Goal: Use online tool/utility: Utilize a website feature to perform a specific function

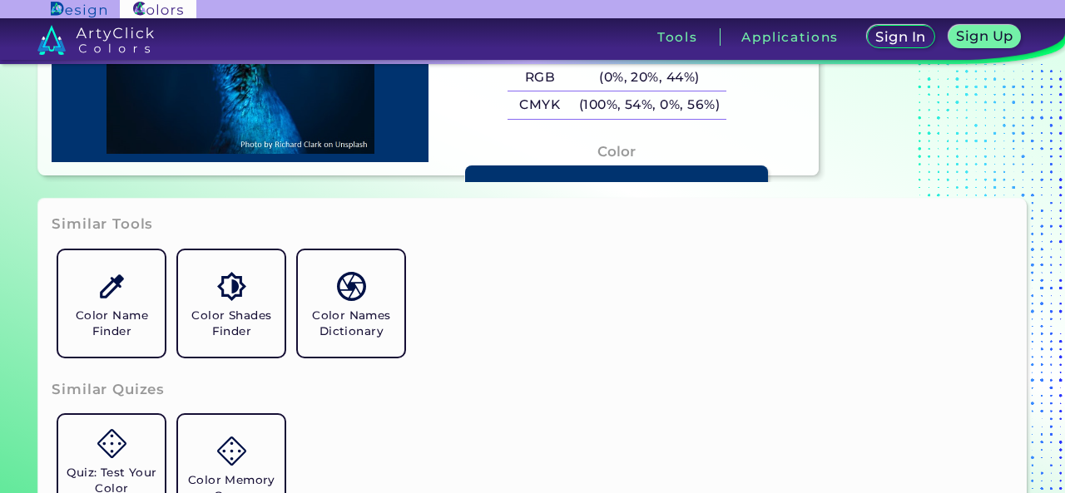
scroll to position [173, 0]
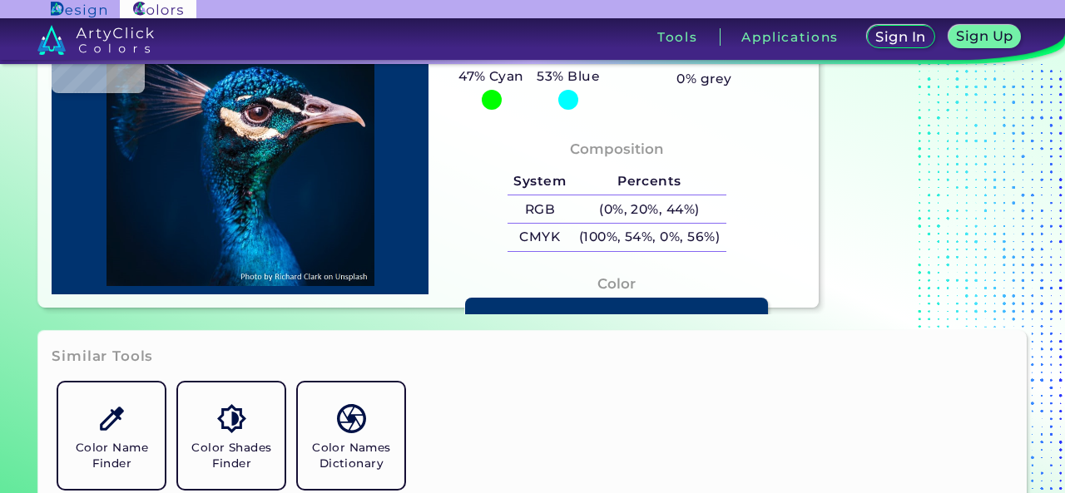
type input "#000000"
type input "#001226"
type input "#00152a"
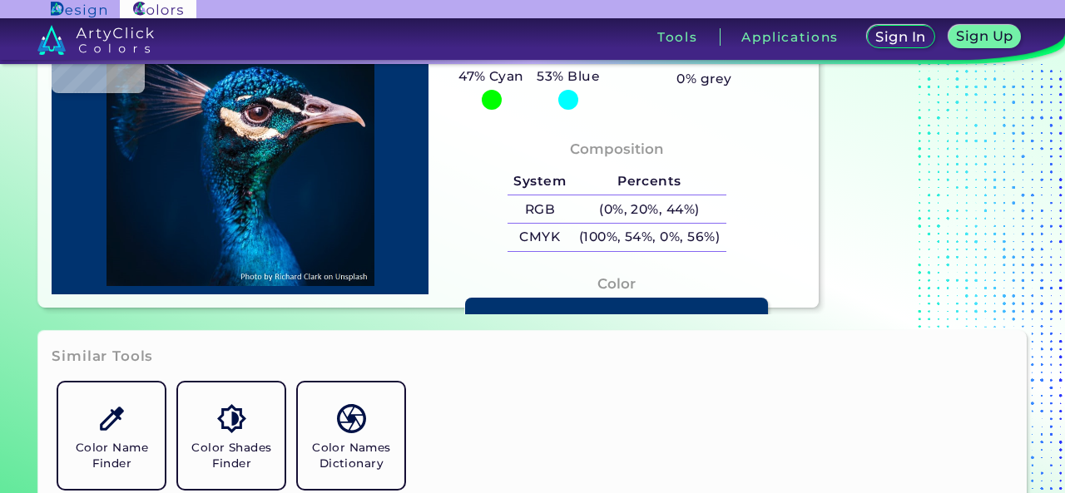
type input "#00152A"
type input "#00172e"
type input "#00172E"
type input "#001a33"
type input "#001A33"
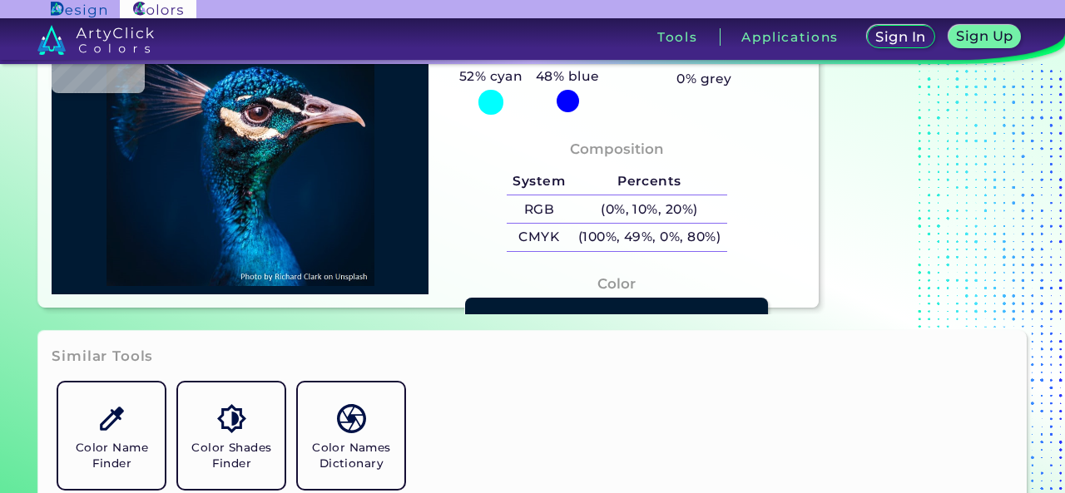
type input "#011c39"
type input "#011C39"
type input "#001d3a"
type input "#001D3A"
type input "#001e3a"
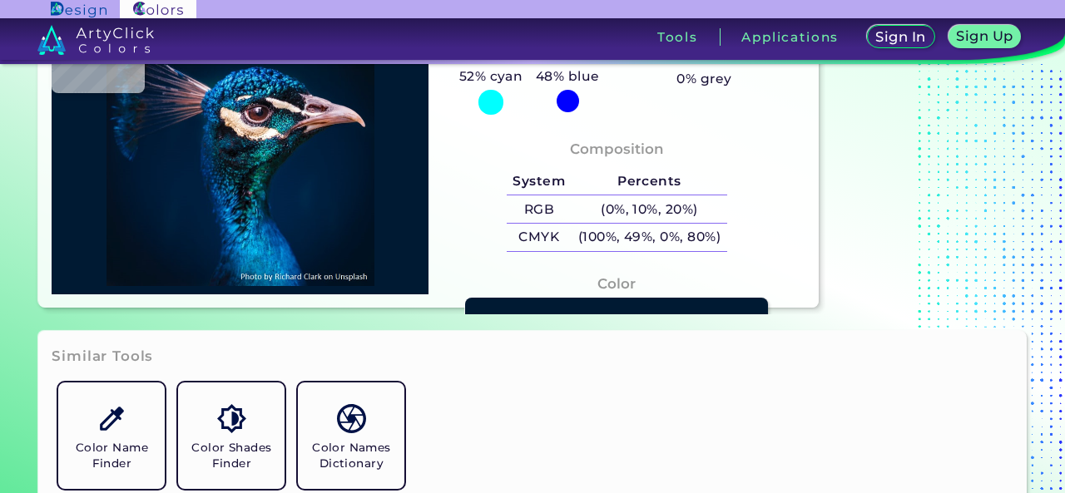
type input "#001E3A"
click at [334, 208] on img at bounding box center [240, 147] width 360 height 279
click at [249, 174] on img at bounding box center [240, 147] width 360 height 279
type input "#010c11"
type input "#010C11"
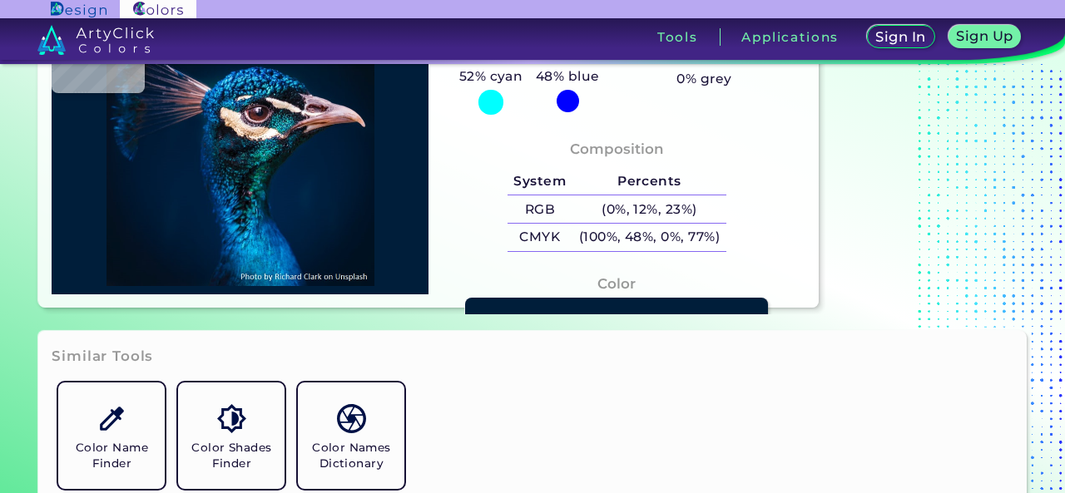
type input "#183e46"
type input "#183E46"
type input "#267b7d"
type input "#267B7D"
type input "#033335"
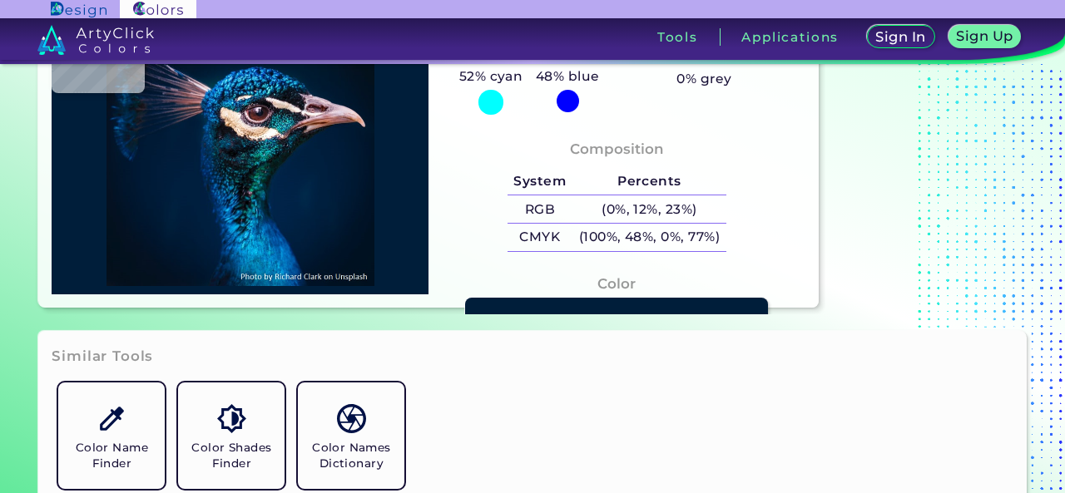
type input "#033335"
type input "#02353a"
type input "#02353A"
type input "#1e5860"
type input "#1E5860"
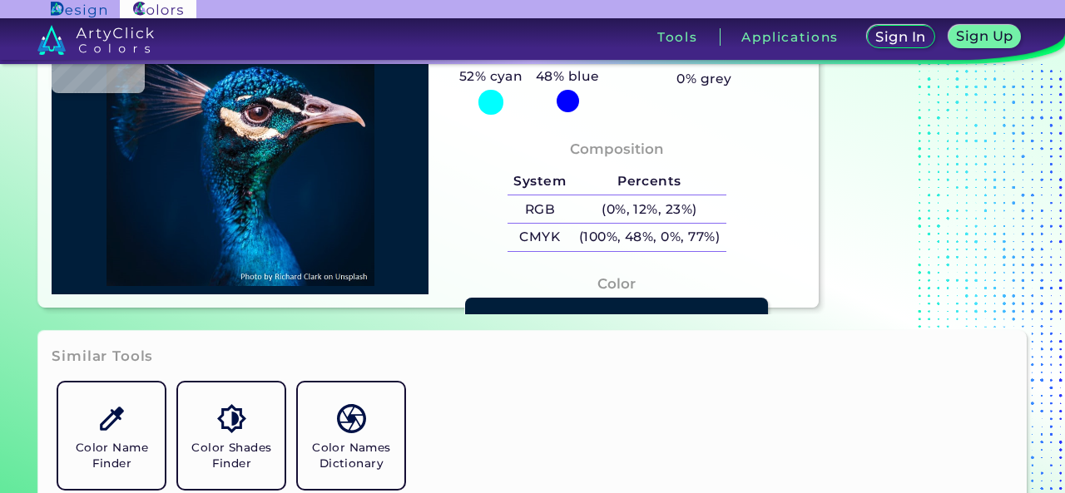
type input "#073138"
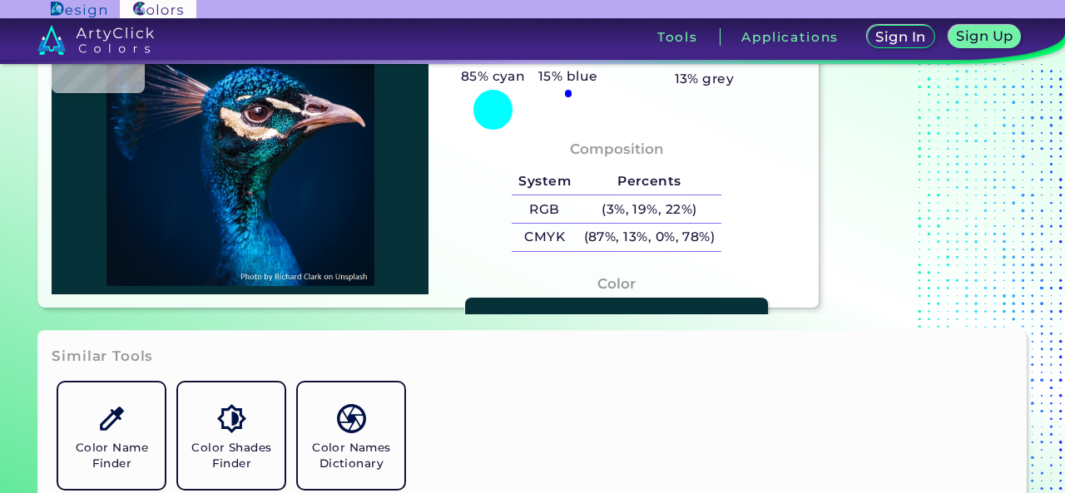
type input "#012a2d"
type input "#012A2D"
type input "#033b33"
type input "#033B33"
type input "#054741"
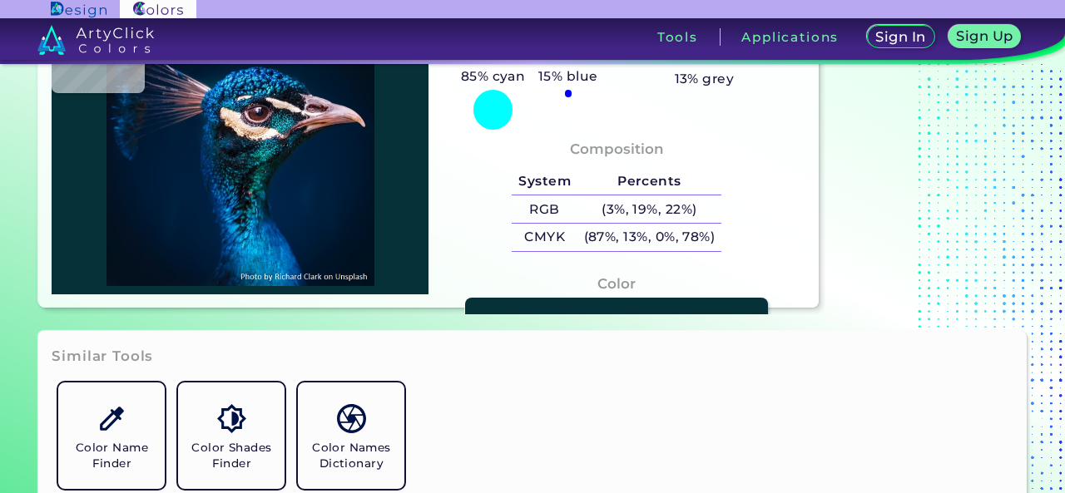
type input "#054741"
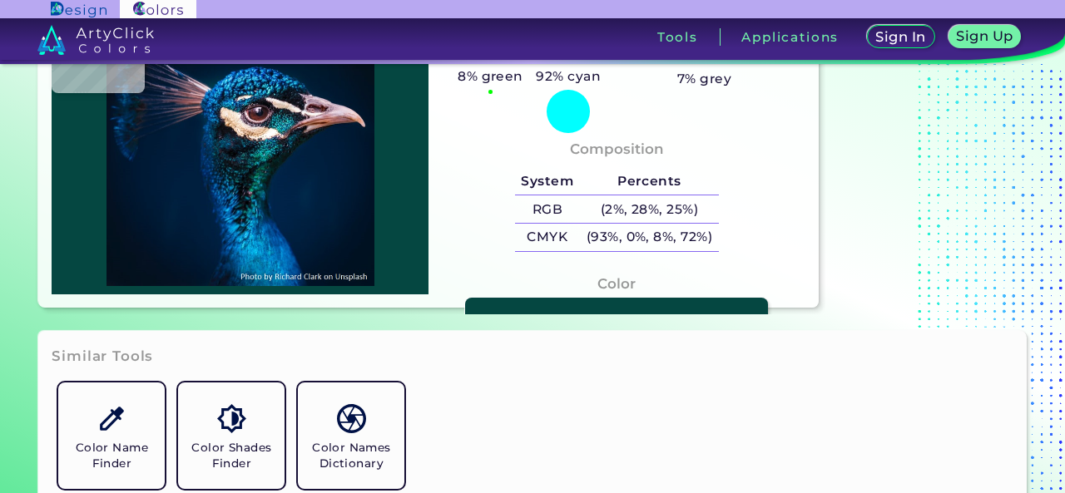
type input "#002c35"
type input "#002C35"
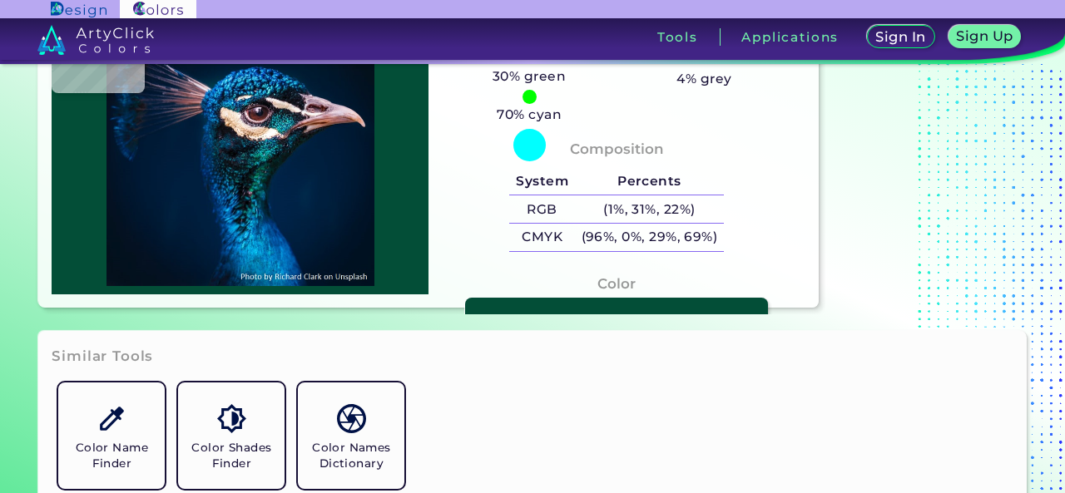
type input "#034e37"
type input "#034E37"
type input "#043327"
type input "#051b1c"
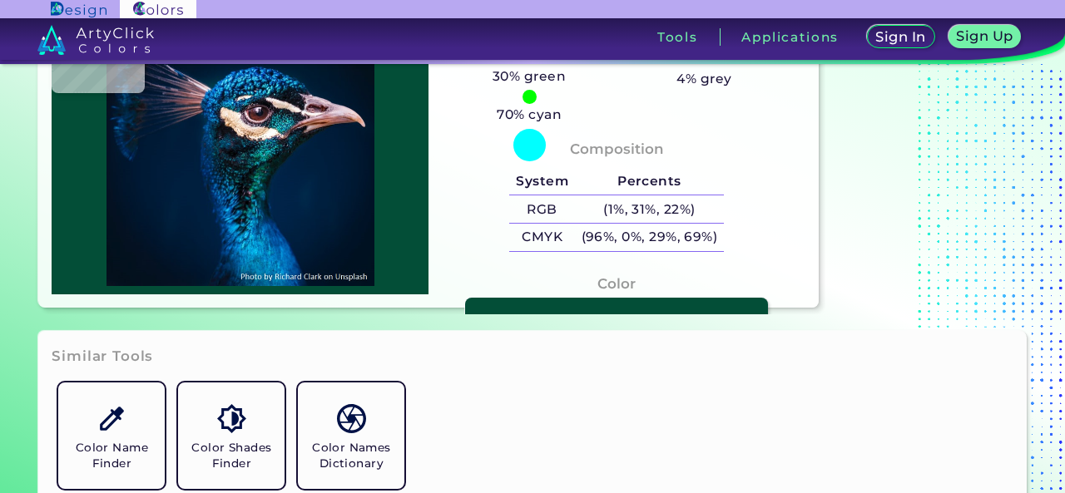
type input "#051B1C"
type input "#06272f"
type input "#06272F"
type input "#0f181e"
type input "#0F181E"
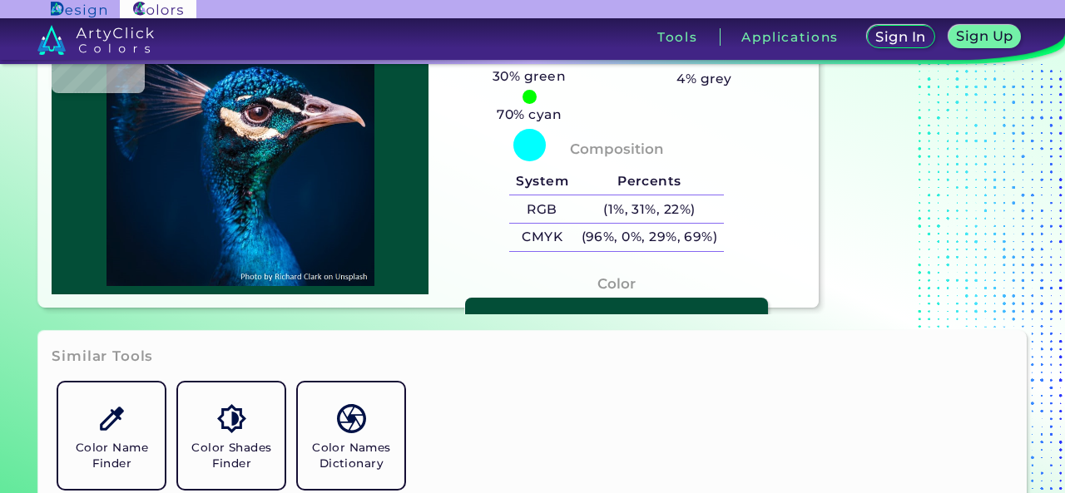
type input "#013849"
type input "#172332"
type input "#000000"
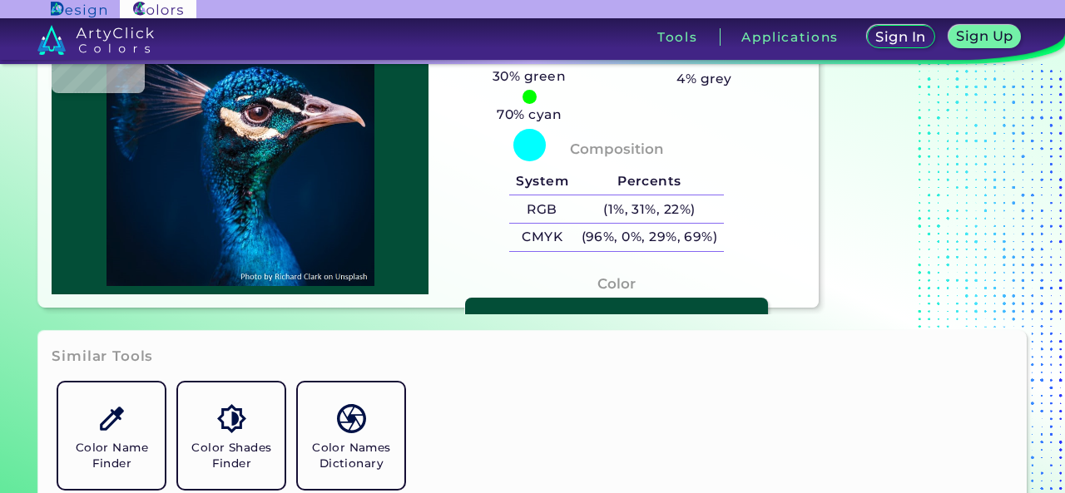
type input "#000000"
type input "#10425b"
type input "#10425B"
type input "#10141e"
type input "#10141E"
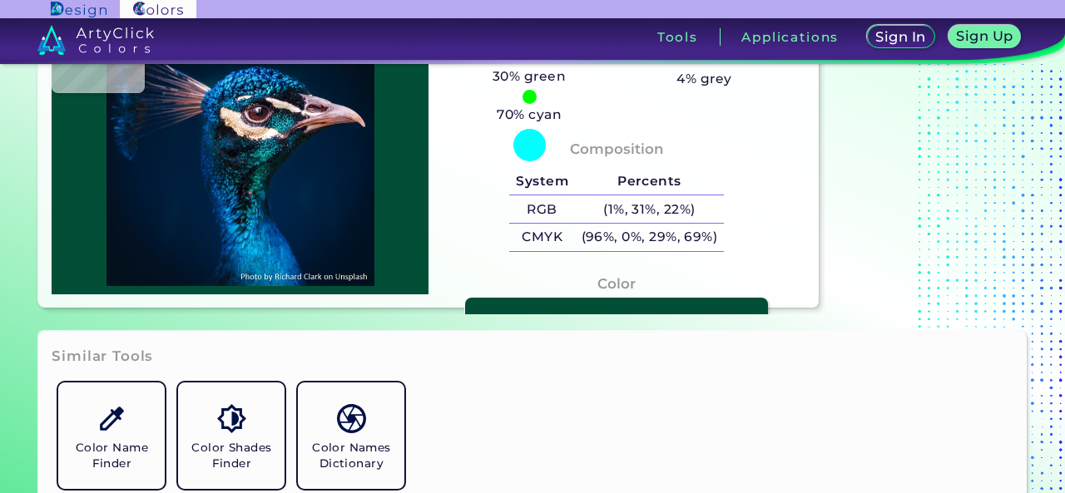
type input "#004f7f"
type input "#004F7F"
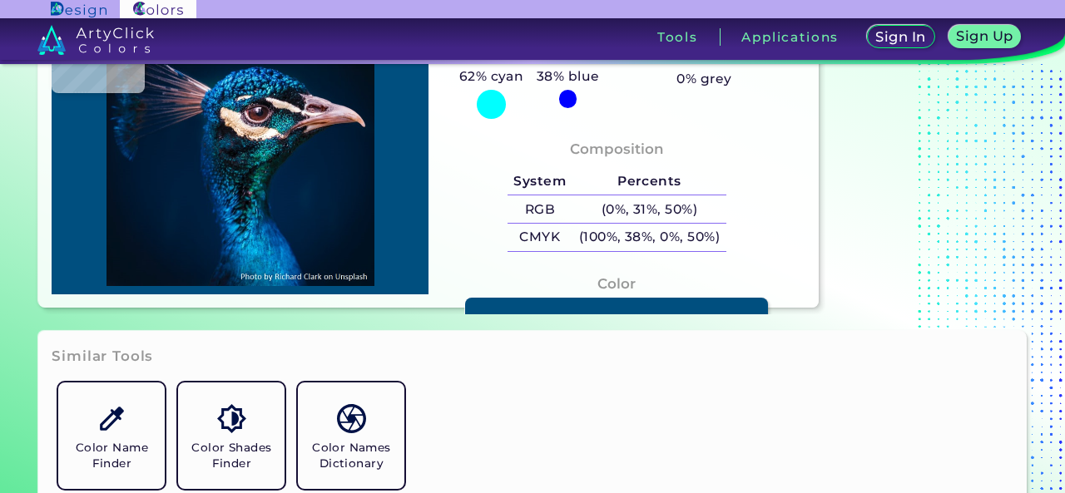
type input "#065993"
type input "#724952"
type input "#30313b"
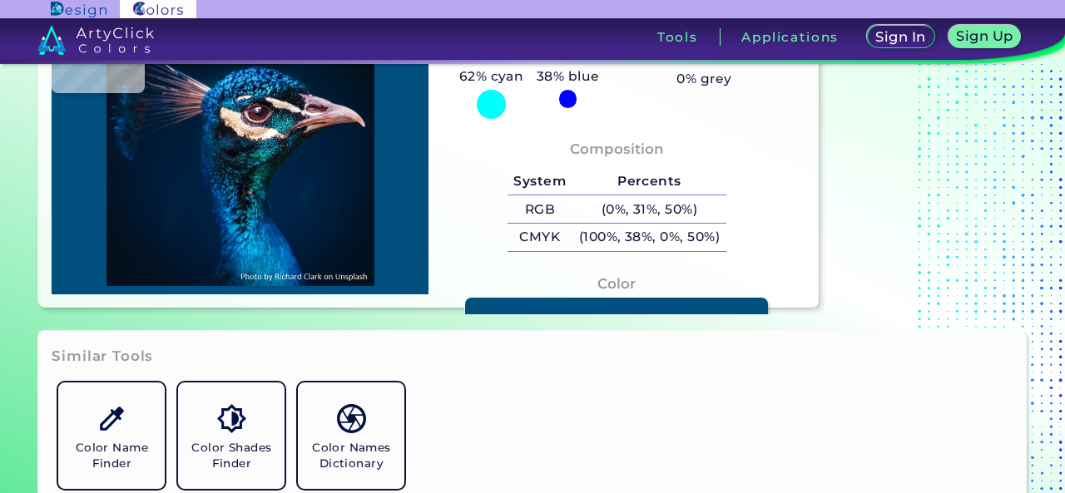
type input "#30313B"
type input "#a86f6f"
type input "#A86F6F"
type input "#6f474f"
type input "#6F474F"
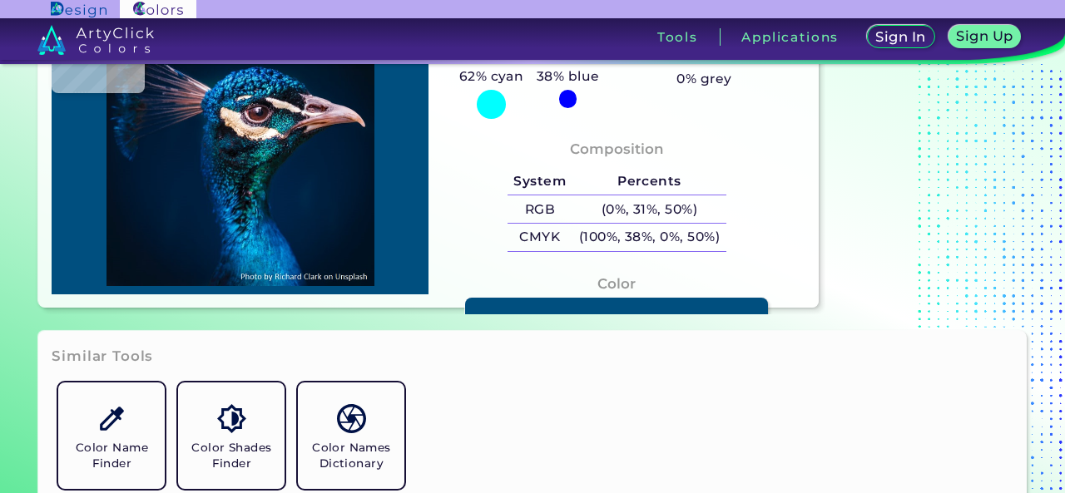
type input "#2b2c3f"
type input "#2B2C3F"
type input "#665365"
type input "#61526a"
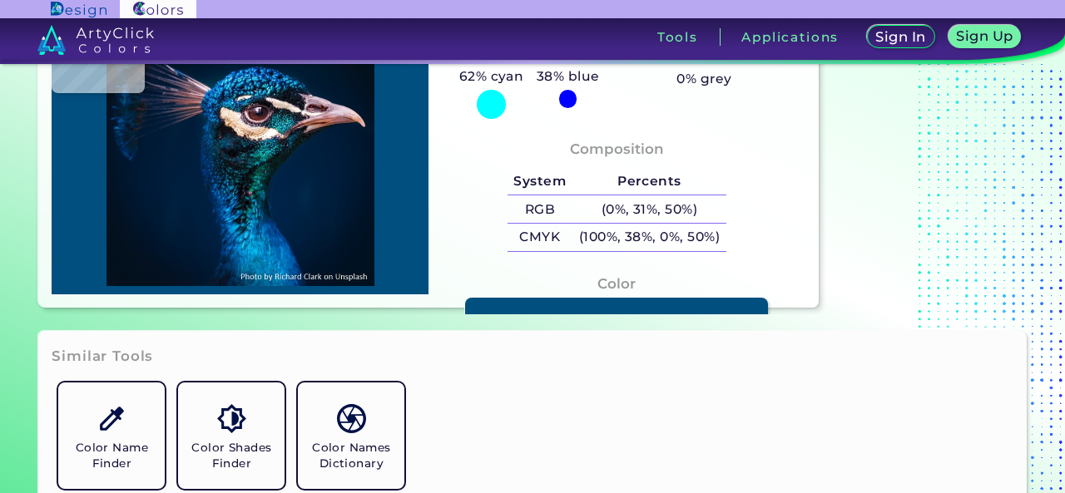
type input "#61526A"
type input "#081c36"
type input "#081C36"
type input "#091b33"
type input "#091B33"
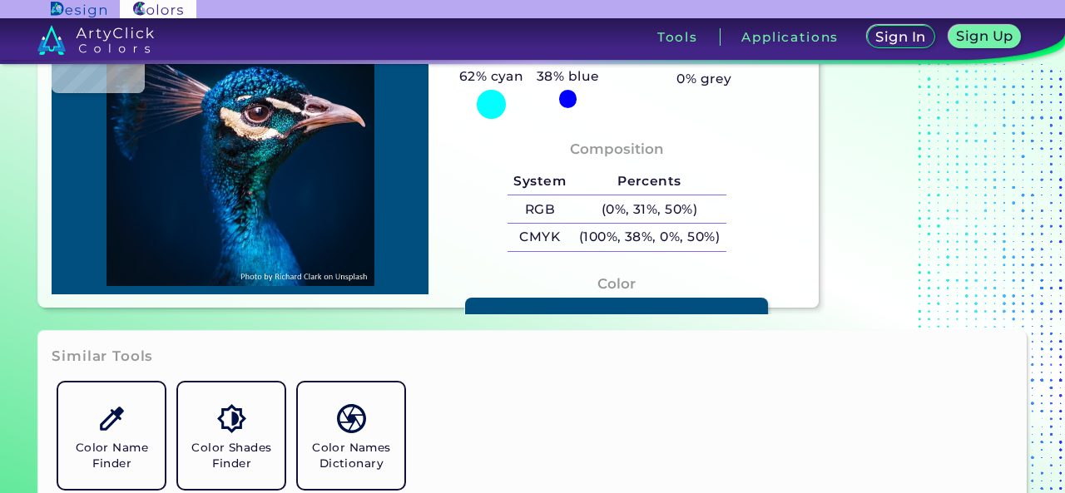
type input "#0d1d36"
type input "#0D1D36"
type input "#16213b"
type input "#16213B"
type input "#0b1b31"
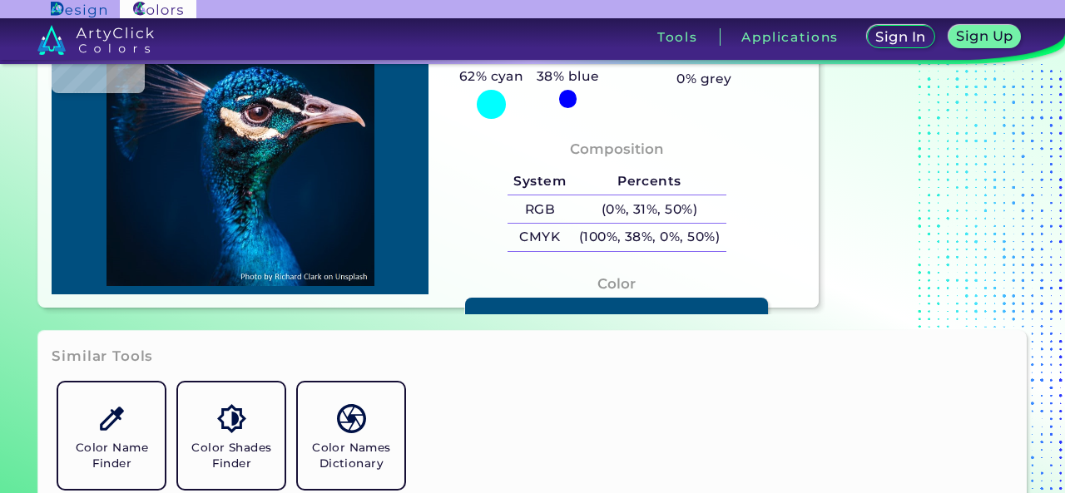
type input "#0B1B31"
type input "#0a1931"
type input "#0A1931"
type input "#0a1832"
type input "#0A1832"
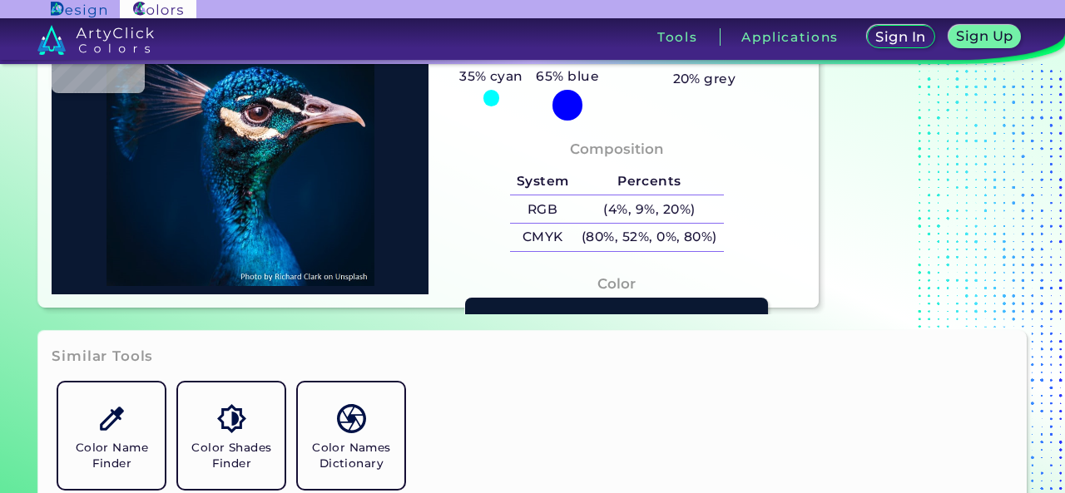
type input "#0d1a37"
type input "#0D1A37"
type input "#162238"
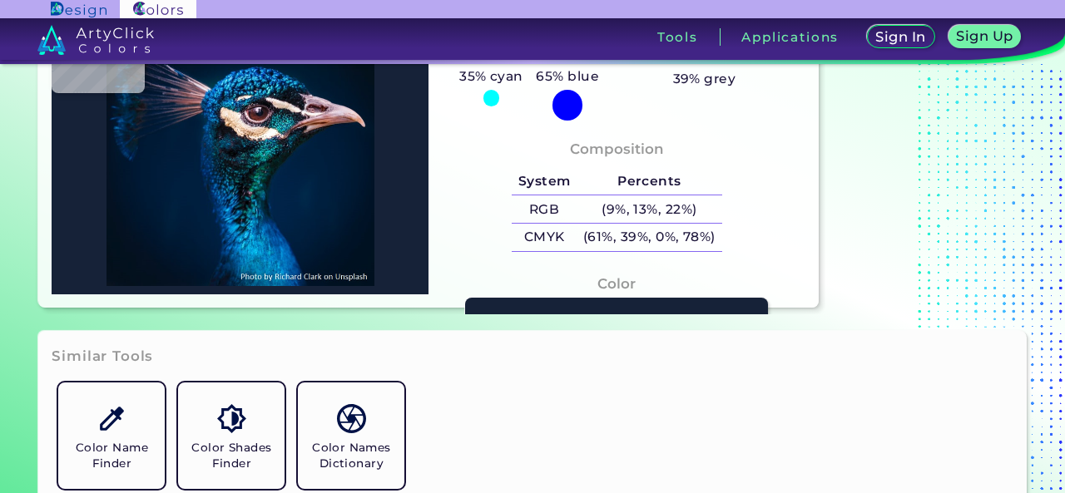
type input "#0c213d"
type input "#0C213D"
type input "#1e2f4f"
type input "#1E2F4F"
type input "#041d36"
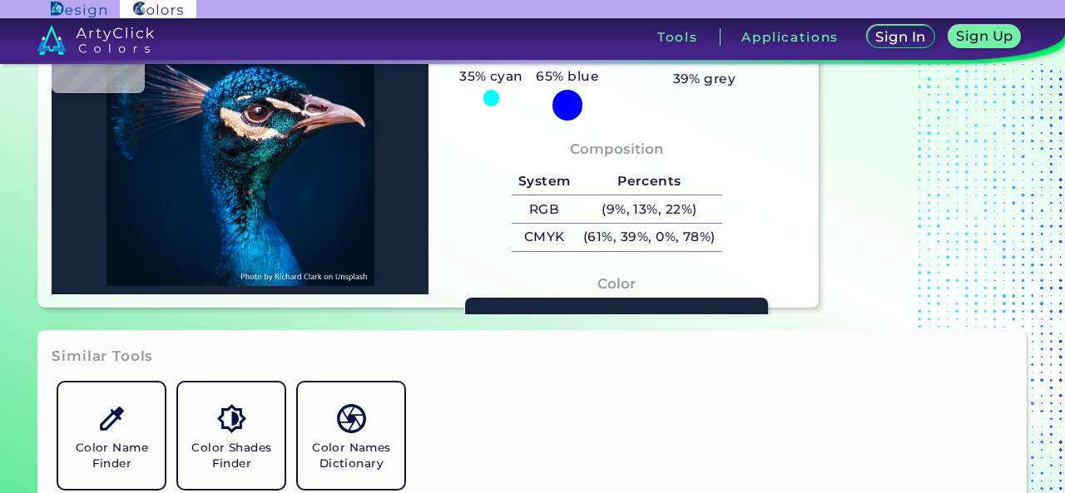
type input "#041D36"
type input "#574a5d"
type input "#574A5D"
type input "#011c39"
type input "#011C39"
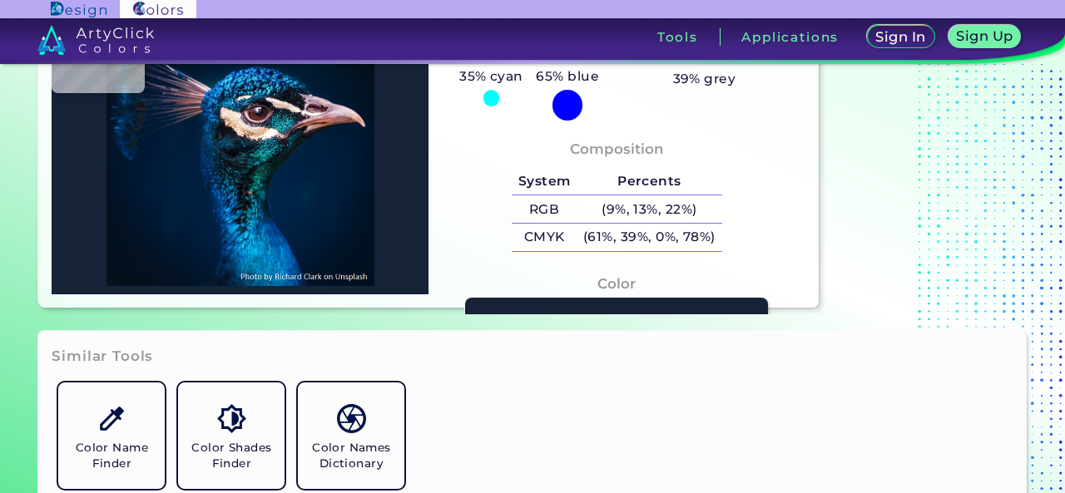
type input "#021d3a"
type input "#021D3A"
type input "#002140"
type input "#052f54"
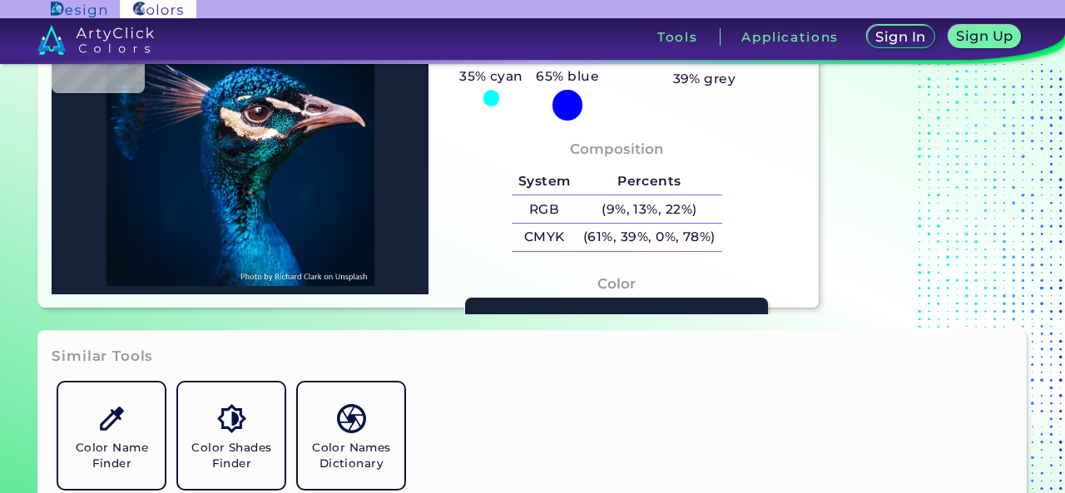
type input "#052F54"
type input "#003766"
type input "#084c83"
type input "#084C83"
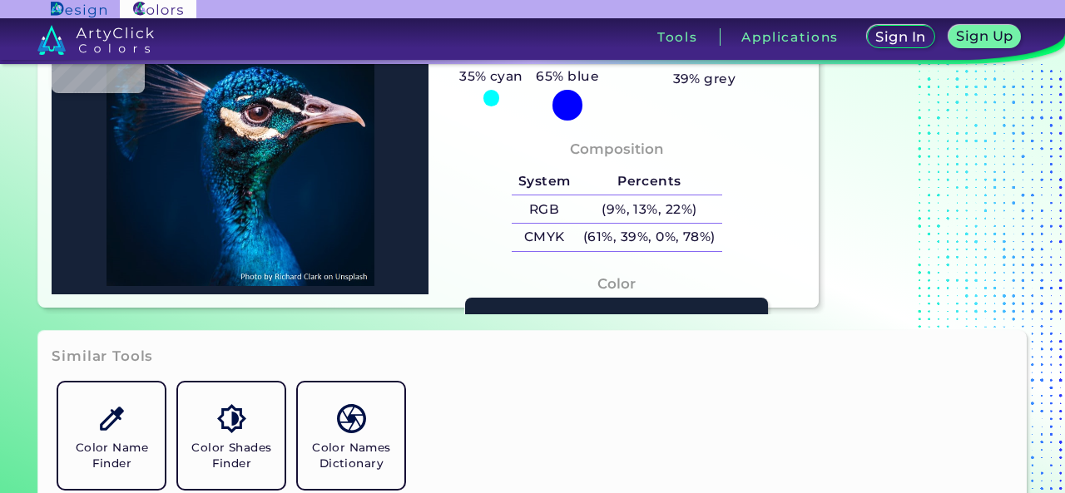
type input "#03365b"
type input "#03365B"
type input "#113556"
type input "#053144"
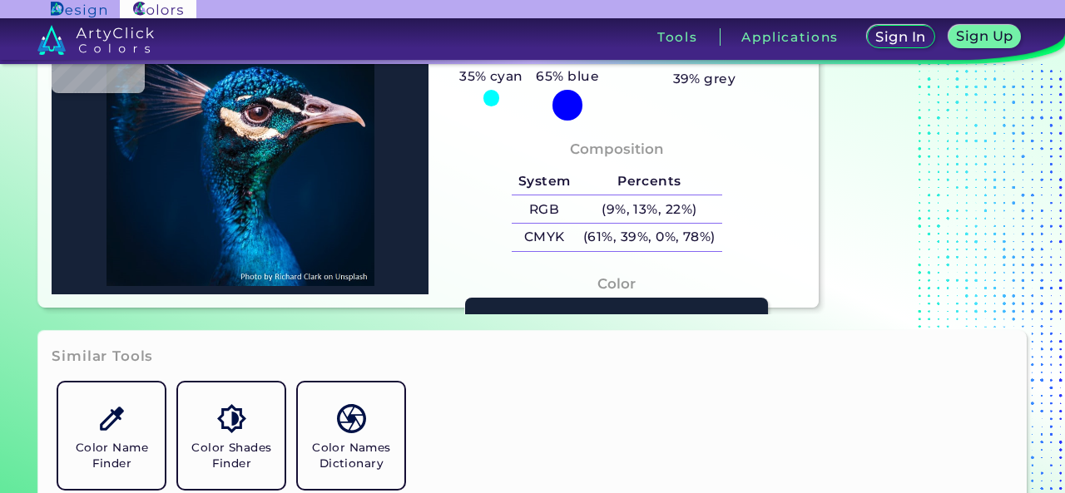
type input "#053144"
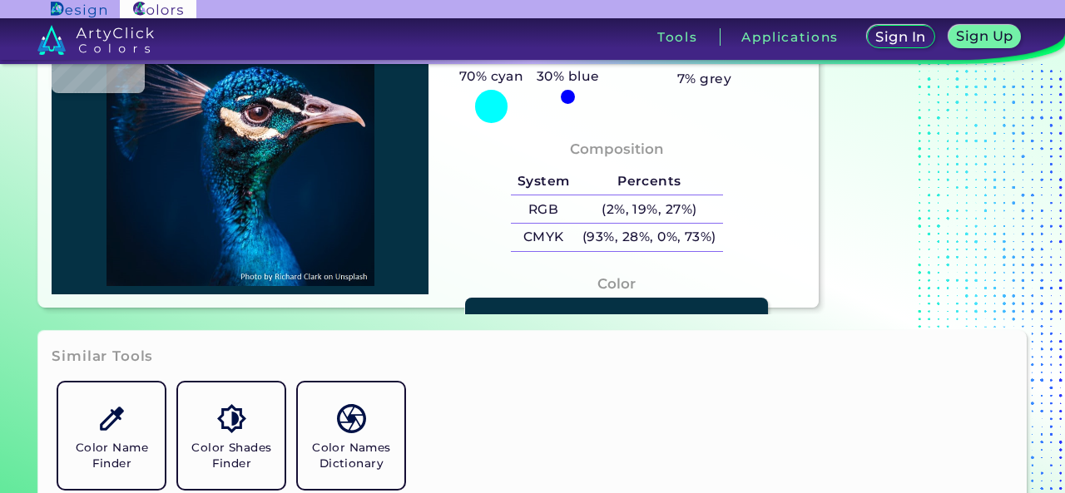
type input "#0c4152"
type input "#0C4152"
type input "#013c4e"
type input "#013C4E"
type input "#003b4d"
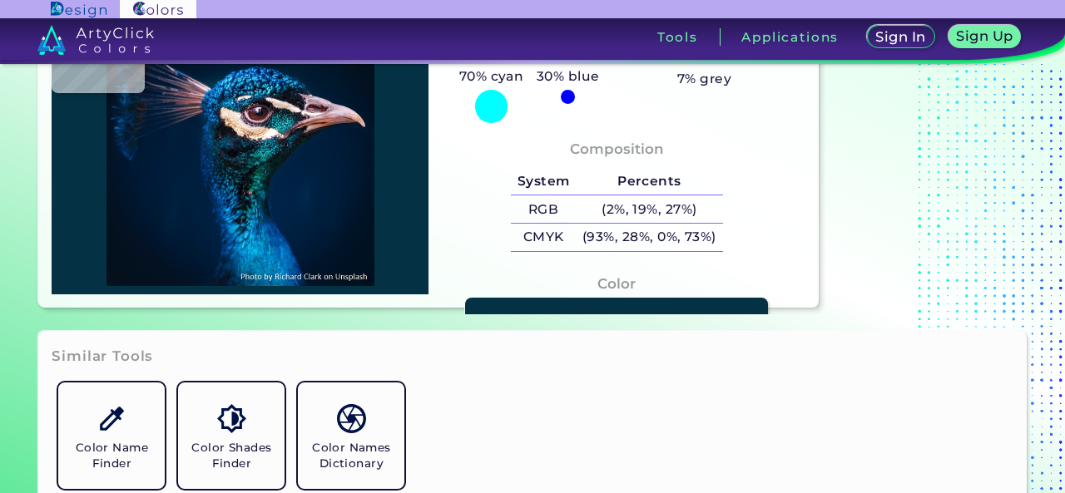
type input "#003B4D"
type input "#0d2f44"
type input "#0D2F44"
type input "#1f1f2d"
type input "#1F1F2D"
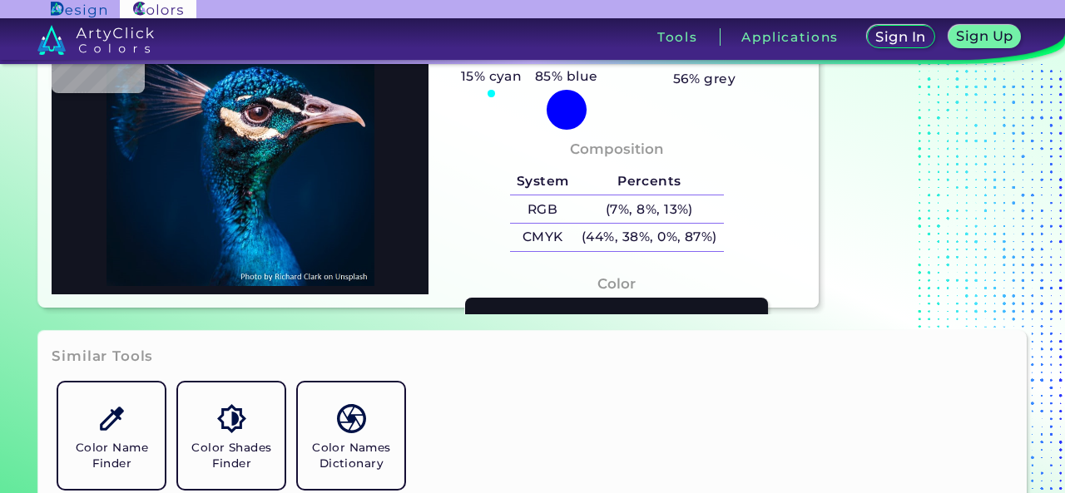
type input "#121420"
type input "#223440"
type input "#0c2233"
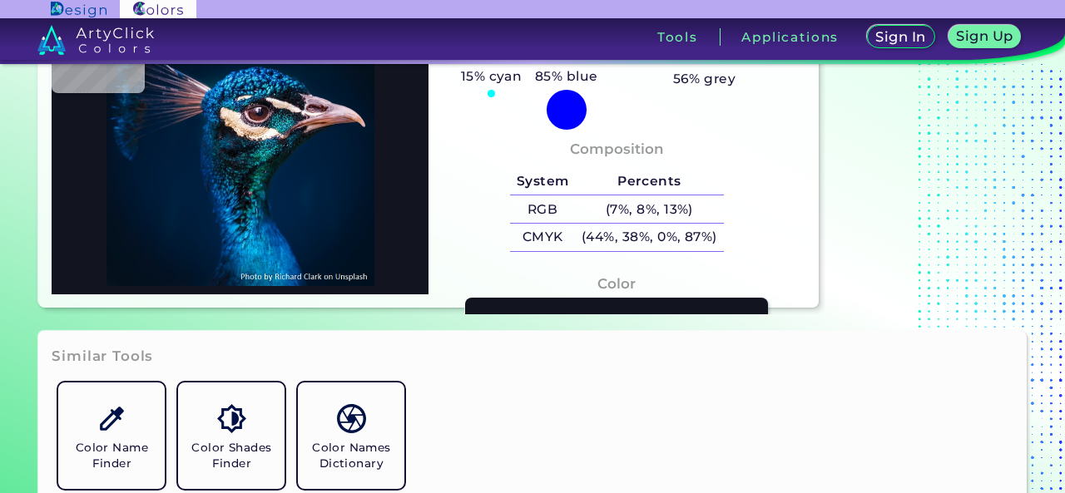
type input "#0C2233"
type input "#05131f"
type input "#05131F"
type input "#01101b"
type input "#01101B"
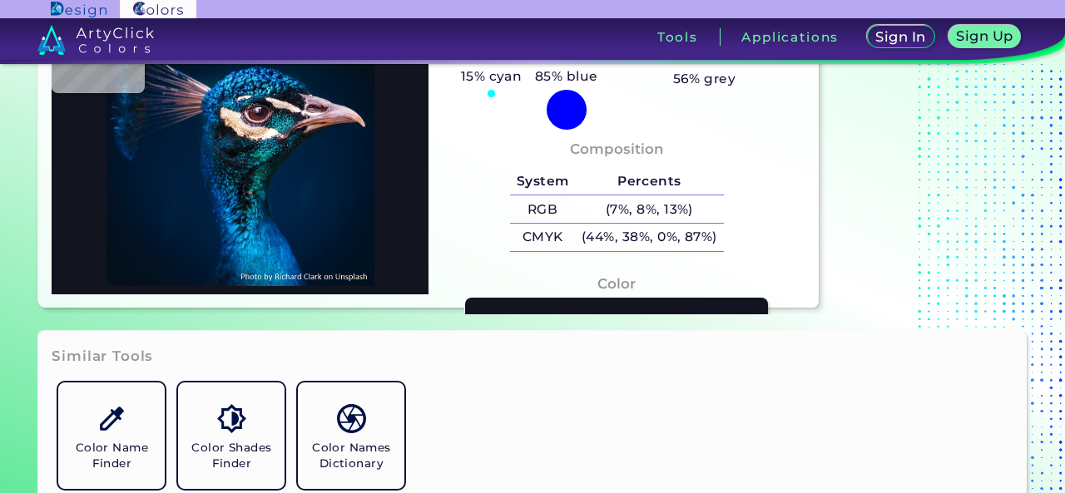
type input "#102e3a"
type input "#102E3A"
type input "#091822"
type input "#05060b"
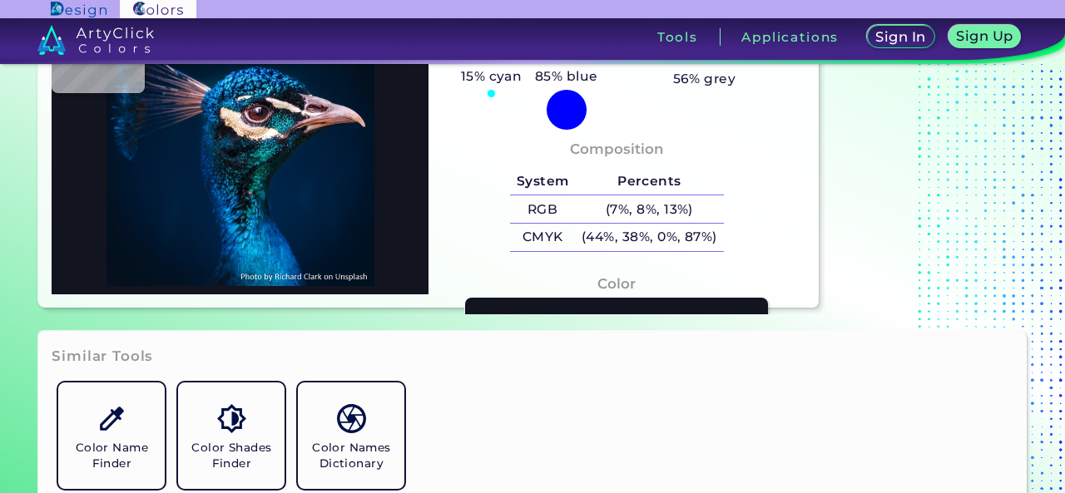
type input "#05060B"
type input "#060d13"
type input "#060D13"
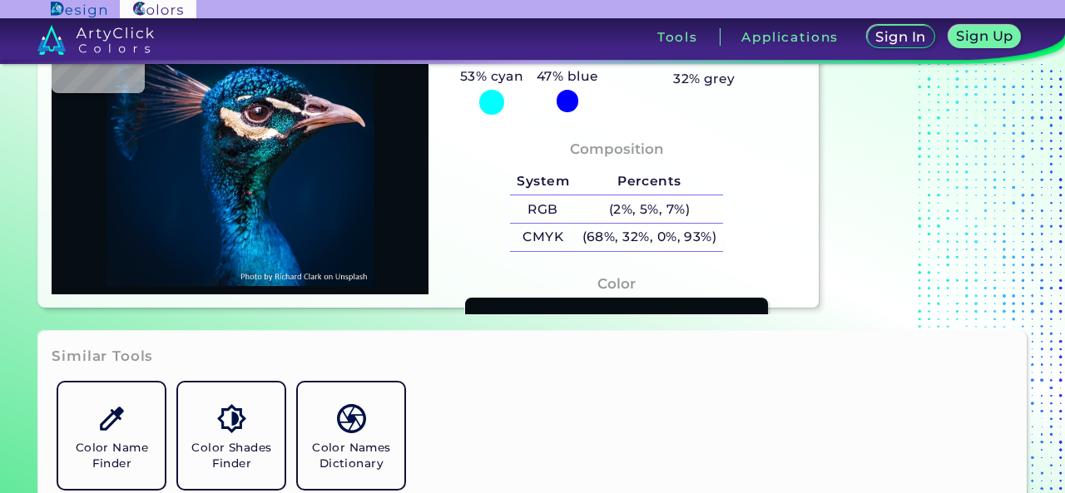
type input "#06060b"
type input "#06060B"
type input "#384149"
type input "#091e2f"
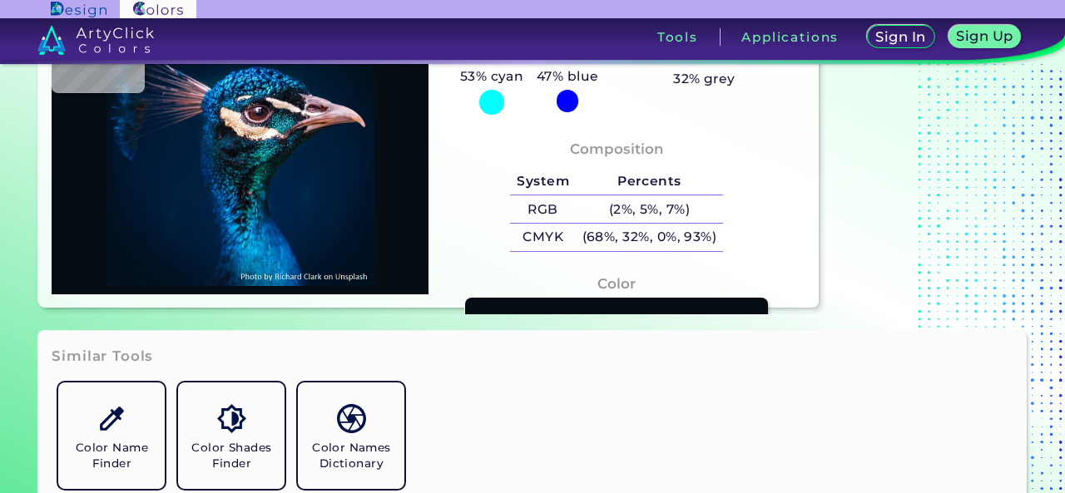
type input "#091E2F"
type input "#164b59"
type input "#164B59"
type input "#1b2430"
type input "#1B2430"
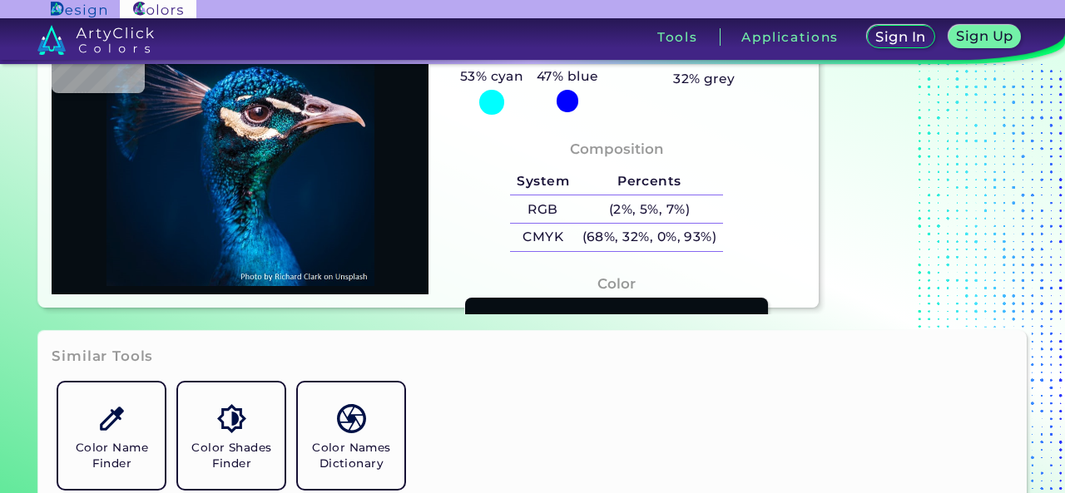
type input "#1a262c"
type input "#1A262C"
type input "#0a0f15"
type input "#0A0F15"
type input "#080b10"
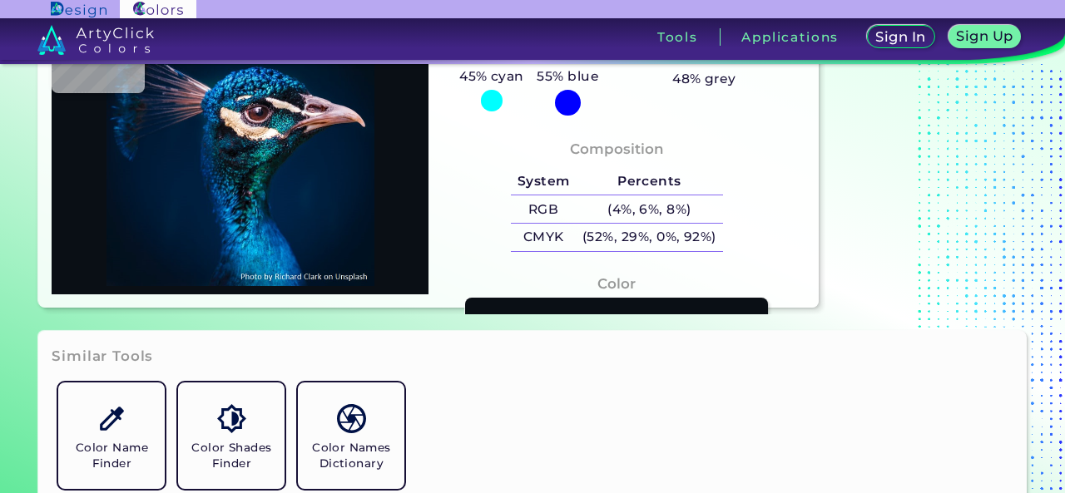
type input "#080B10"
type input "#081113"
type input "#051f27"
type input "#051F27"
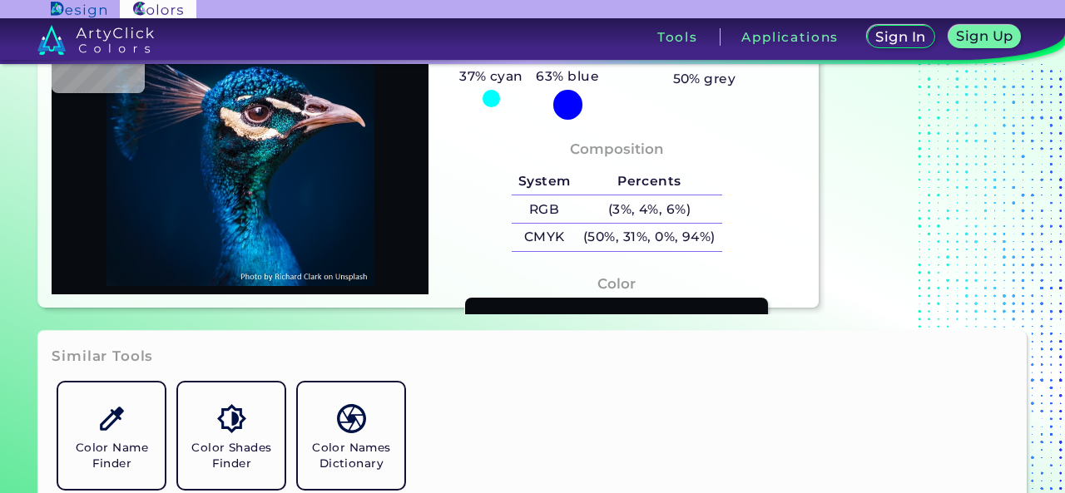
type input "#041c21"
type input "#041C21"
type input "#0e2e33"
type input "#0E2E33"
type input "#022e37"
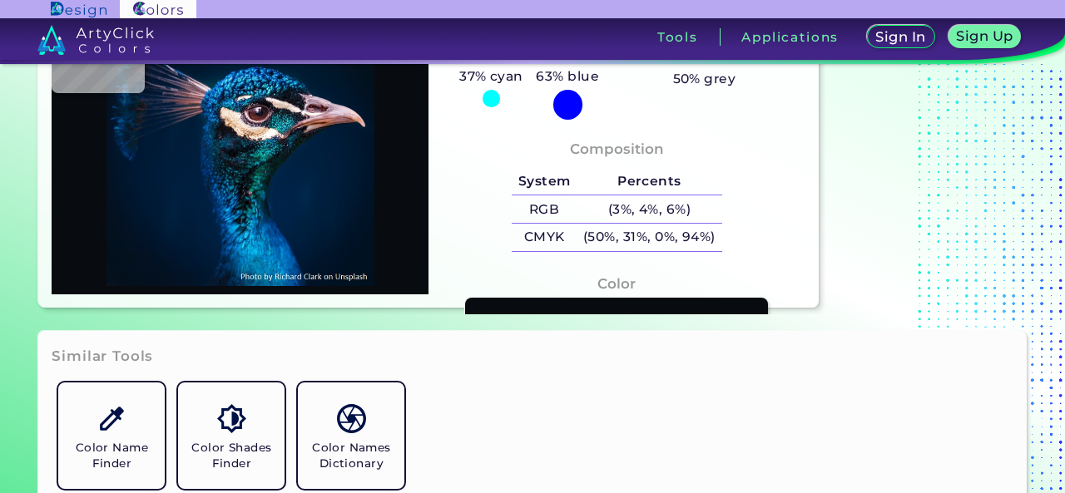
type input "#022E37"
type input "#174147"
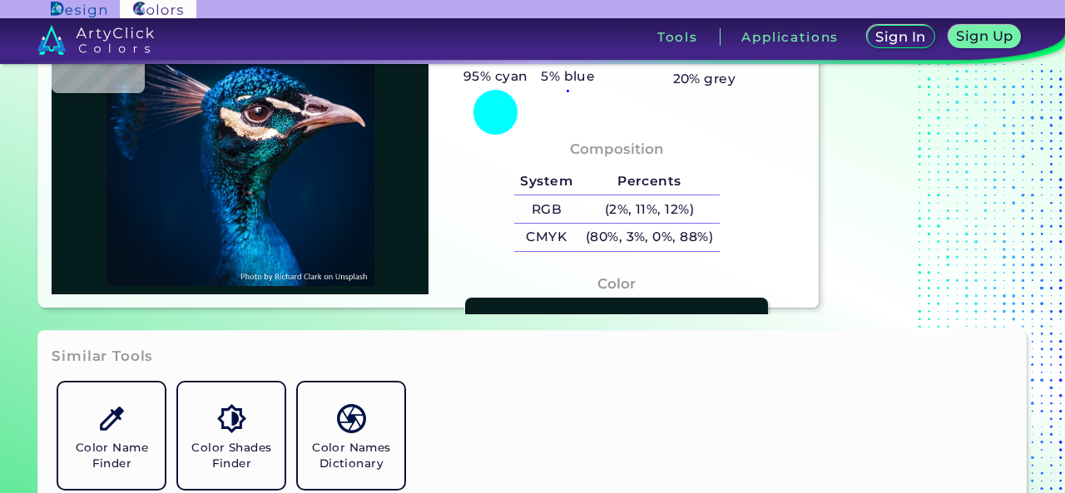
type input "#061d1e"
type input "#061D1E"
type input "#01121d"
type input "#01121D"
type input "#134058"
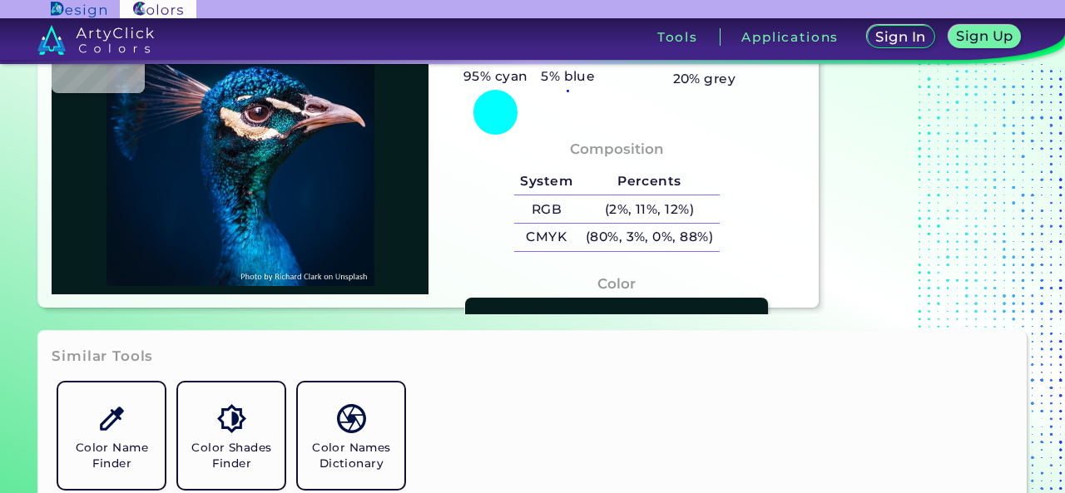
type input "#134058"
type input "#000b14"
type input "#000B14"
type input "#050107"
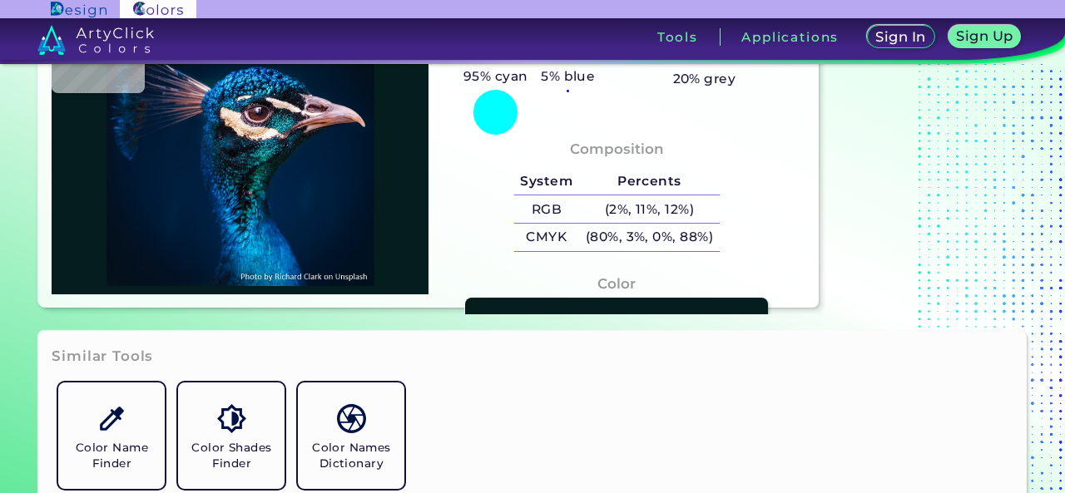
type input "#030308"
type input "#040407"
type input "#080d14"
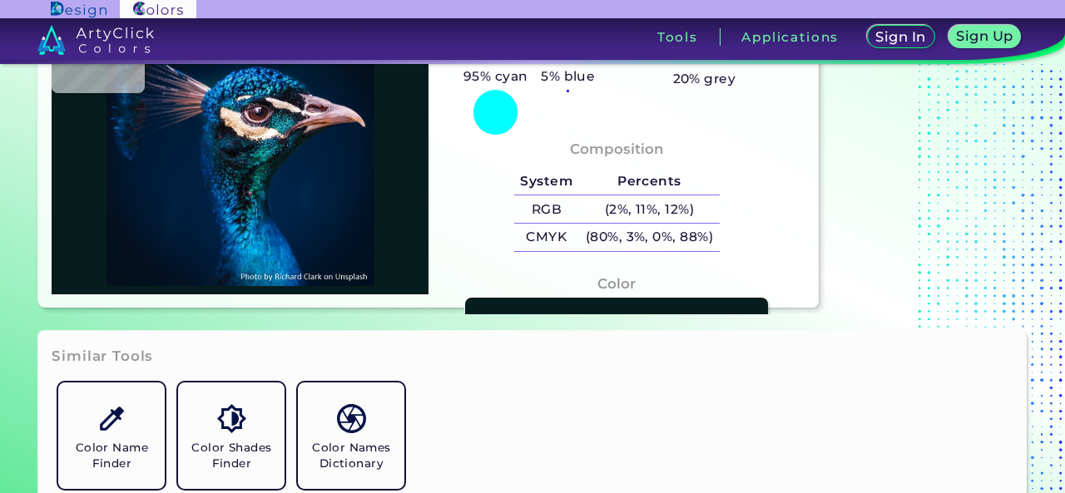
type input "#080D14"
type input "#0a1a1e"
type input "#0A1A1E"
type input "#08161a"
type input "#08161A"
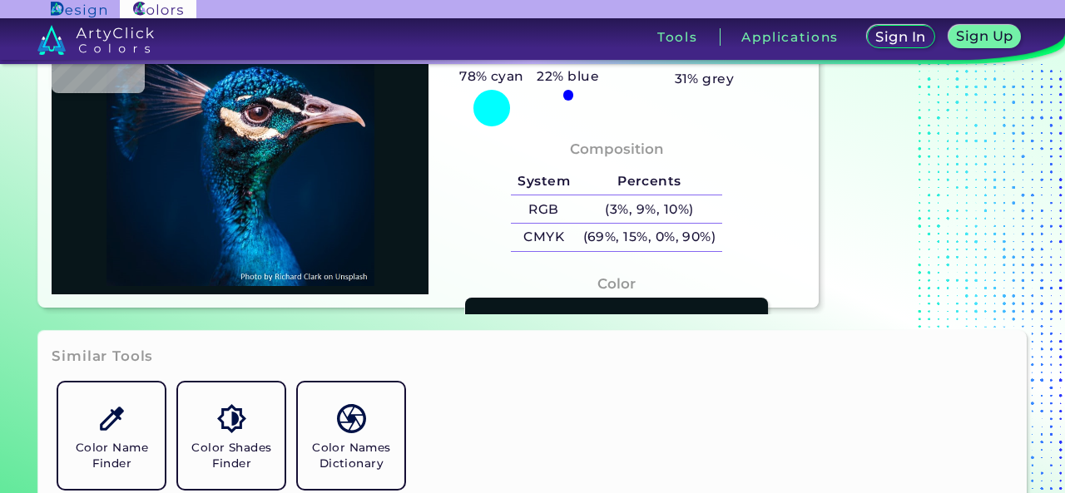
type input "#091a27"
type input "#091A27"
type input "#252c33"
type input "#252C33"
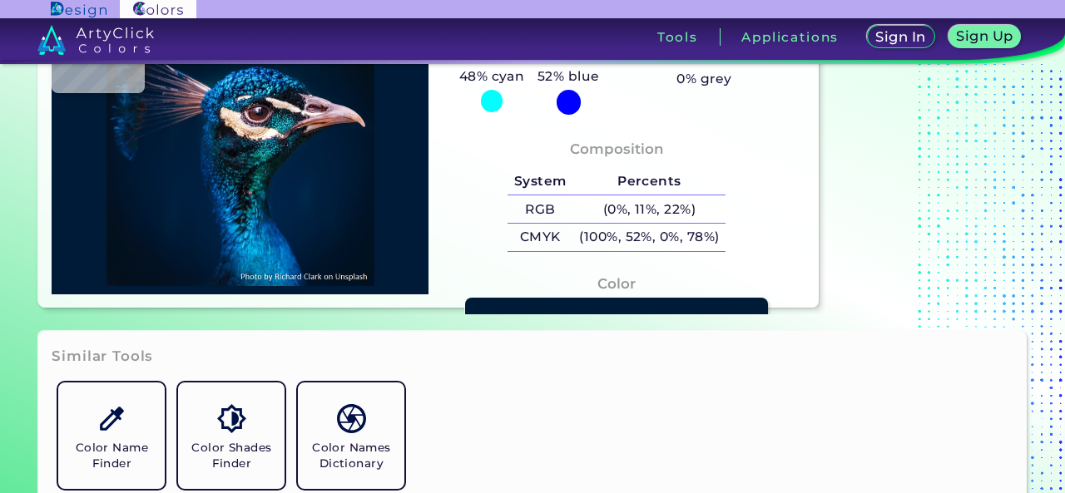
scroll to position [0, 0]
